Goal: Find specific page/section: Find specific page/section

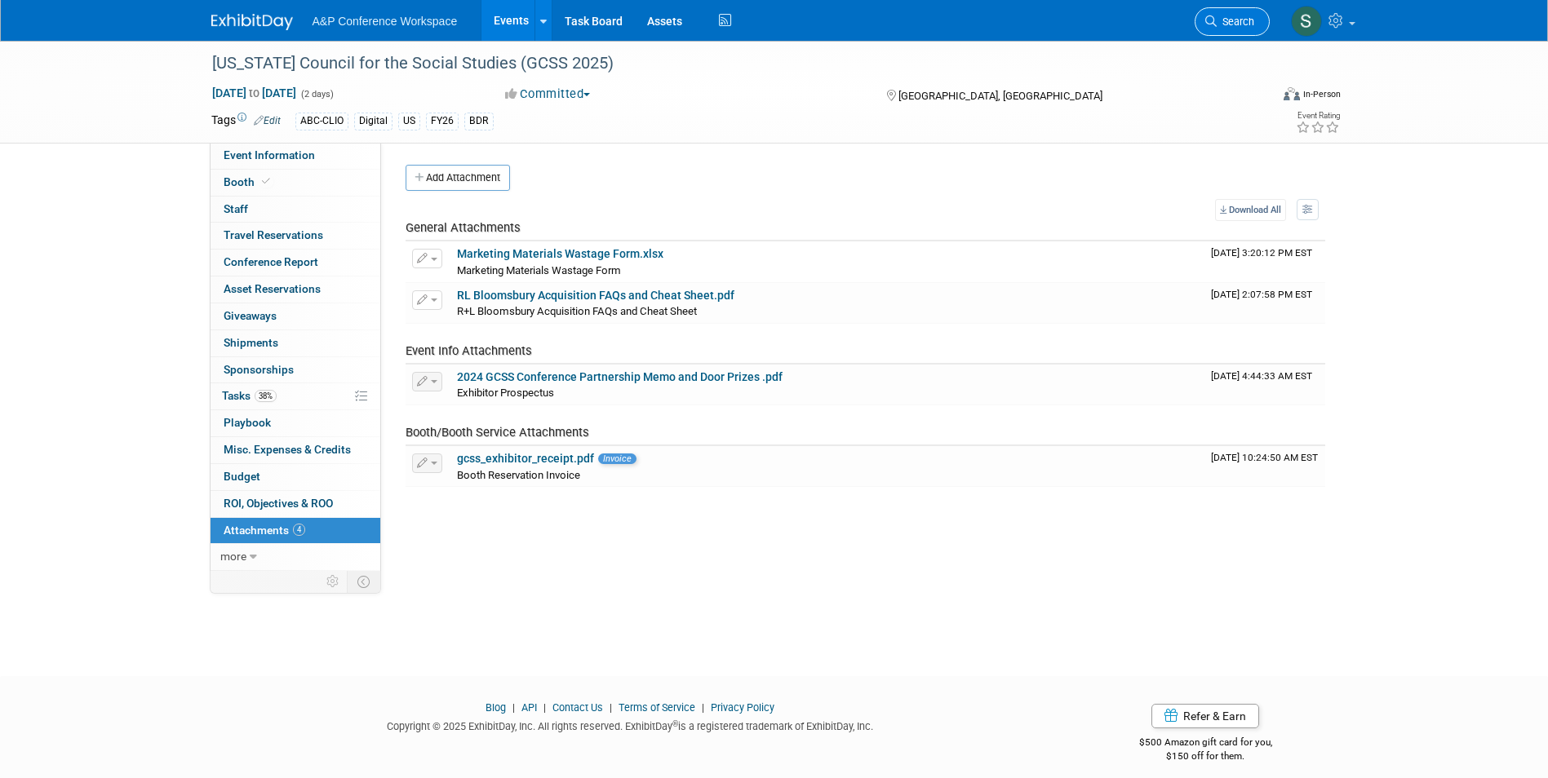
click at [1229, 20] on span "Search" at bounding box center [1236, 22] width 38 height 12
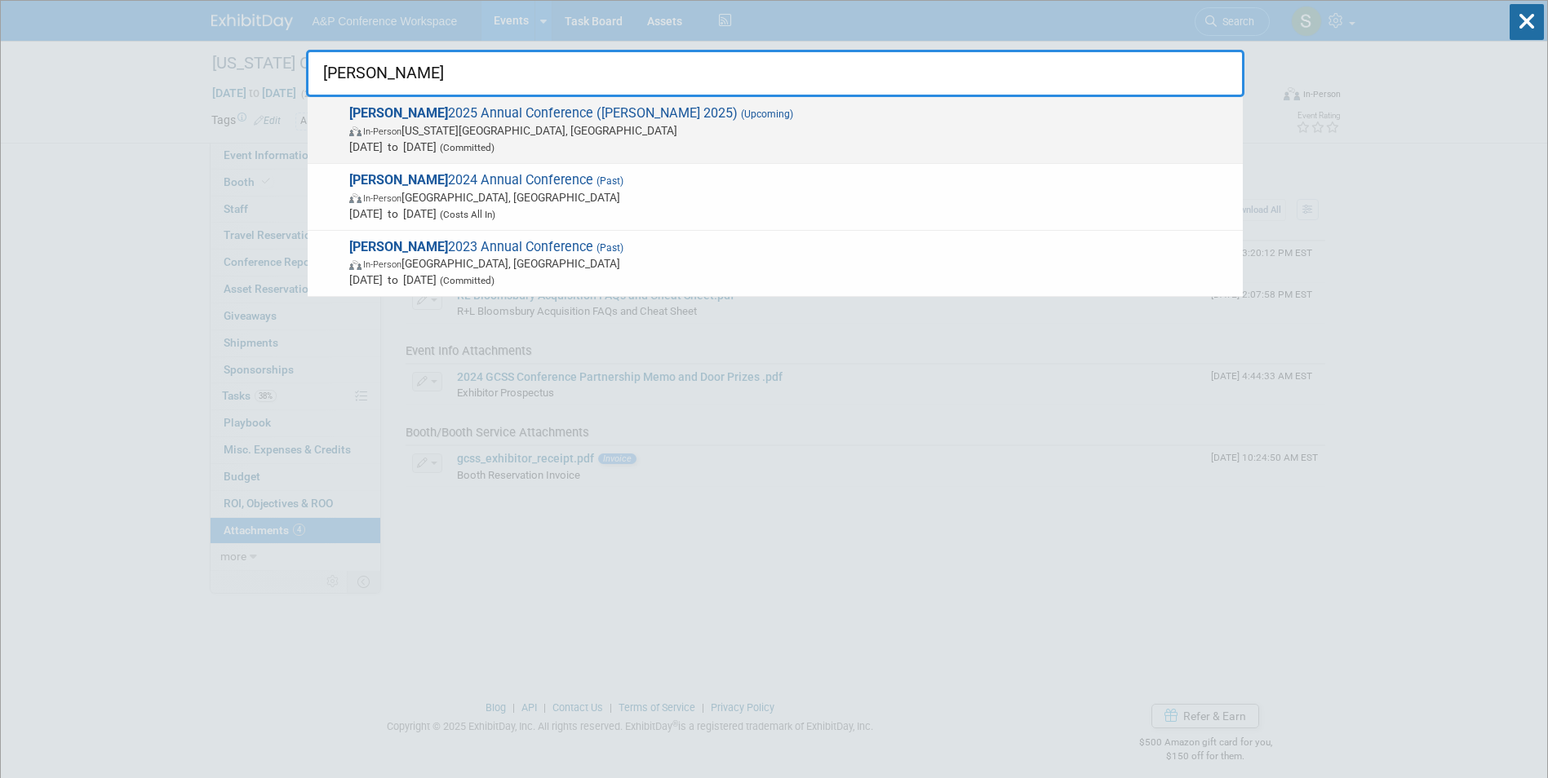
type input "[PERSON_NAME]"
click at [562, 115] on span "[PERSON_NAME] 2025 Annual Conference ([PERSON_NAME] 2025) (Upcoming) In-Person …" at bounding box center [789, 130] width 890 height 50
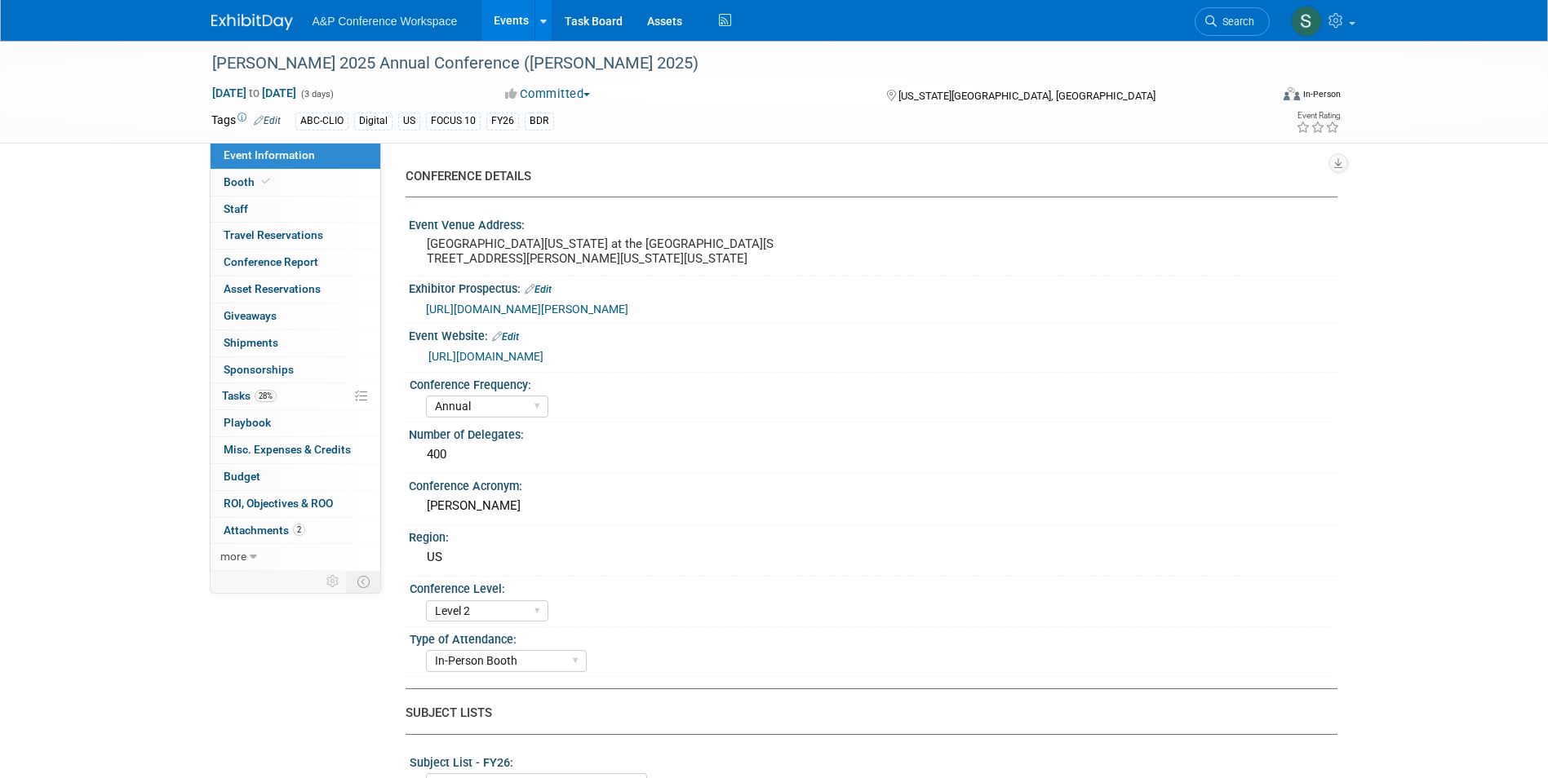
select select "Annual"
select select "Level 2"
select select "In-Person Booth"
select select "Library & Information Science"
select select "Bloomsbury Libraries Unlimited"
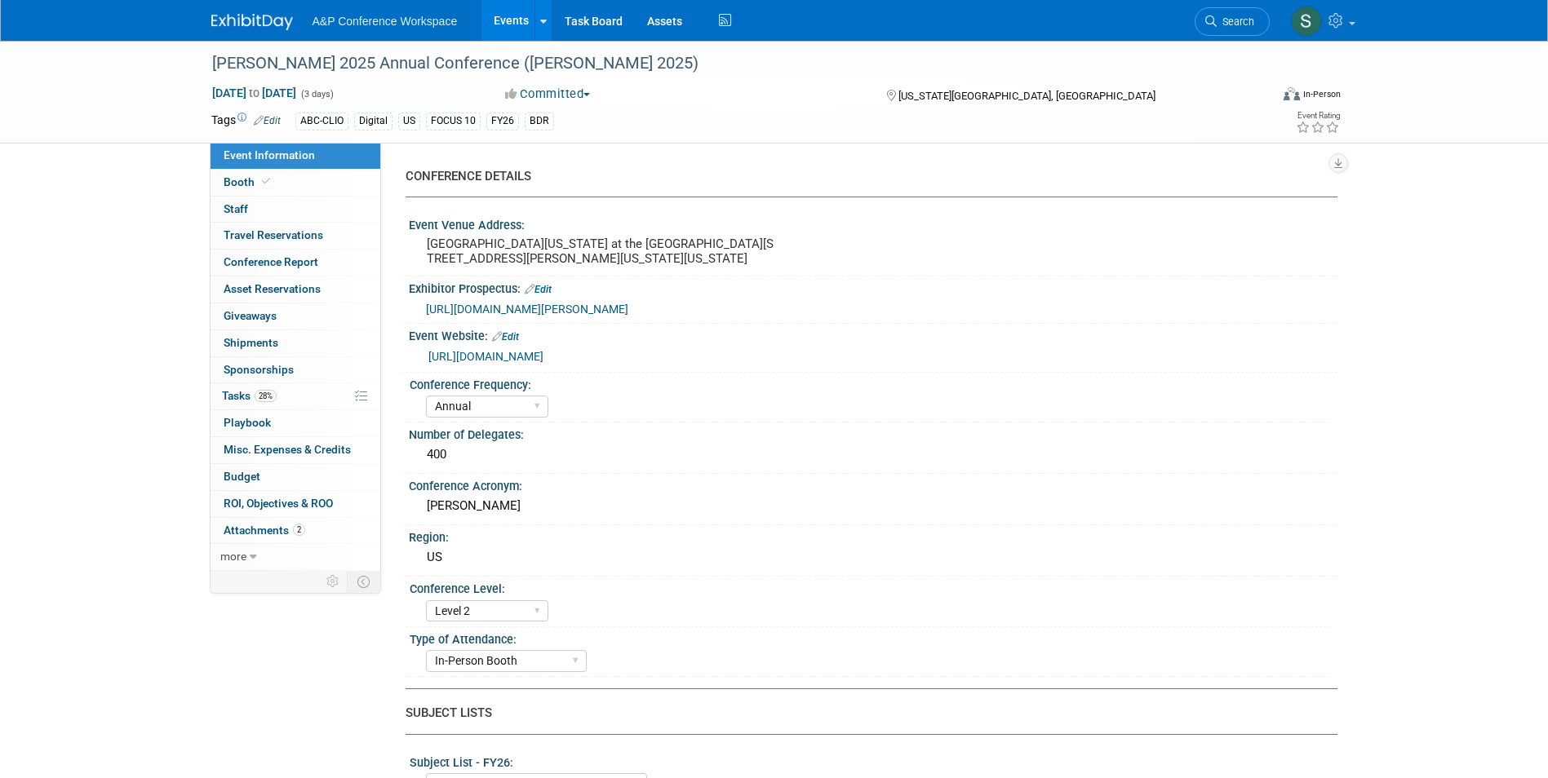
select select "[PERSON_NAME]"
select select "Brand/Subject Presence​"
click at [289, 399] on link "28% Tasks 28%" at bounding box center [296, 397] width 170 height 26
